Goal: Information Seeking & Learning: Learn about a topic

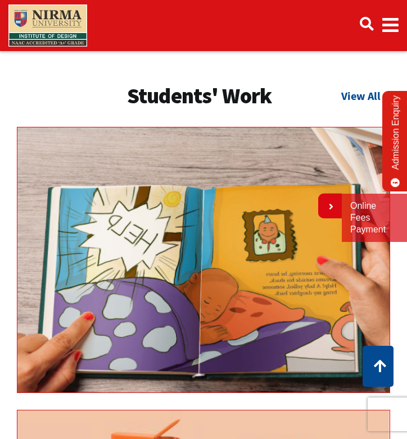
click at [275, 330] on div "Communication Design [PERSON_NAME]" at bounding box center [203, 260] width 373 height 266
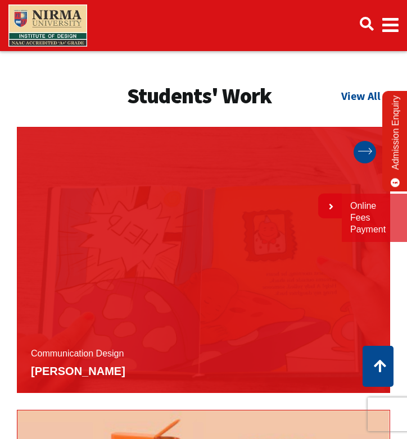
click at [367, 148] on icon at bounding box center [365, 151] width 14 height 7
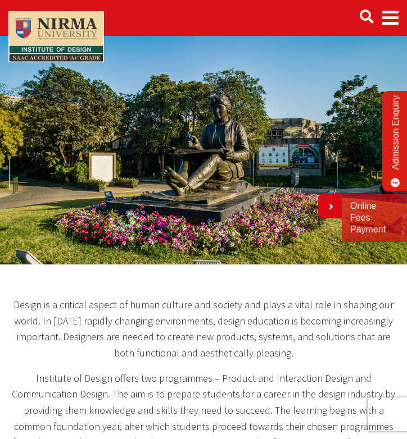
drag, startPoint x: 18, startPoint y: 297, endPoint x: 81, endPoint y: 445, distance: 160.6
click at [109, 356] on p "Design is a critical aspect of human culture and society and plays a vital role…" at bounding box center [203, 329] width 390 height 65
click at [169, 295] on section "Design is a critical aspect of human culture and society and plays a vital role…" at bounding box center [203, 397] width 407 height 257
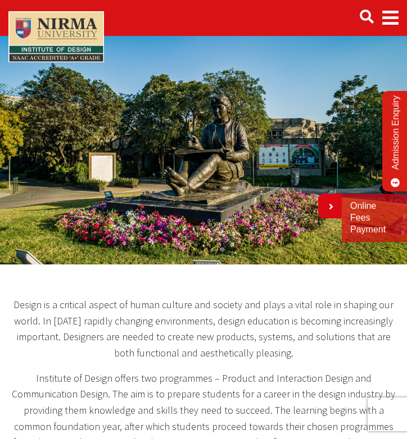
click at [169, 295] on section "Design is a critical aspect of human culture and society and plays a vital role…" at bounding box center [203, 397] width 407 height 257
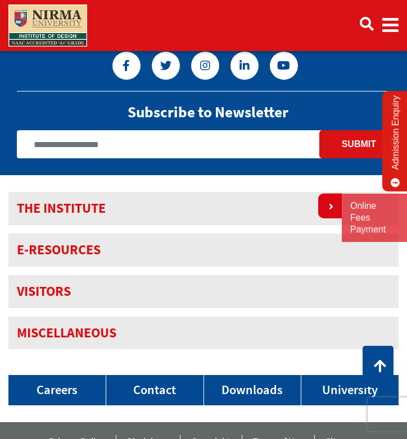
scroll to position [4636, 0]
